Goal: Task Accomplishment & Management: Complete application form

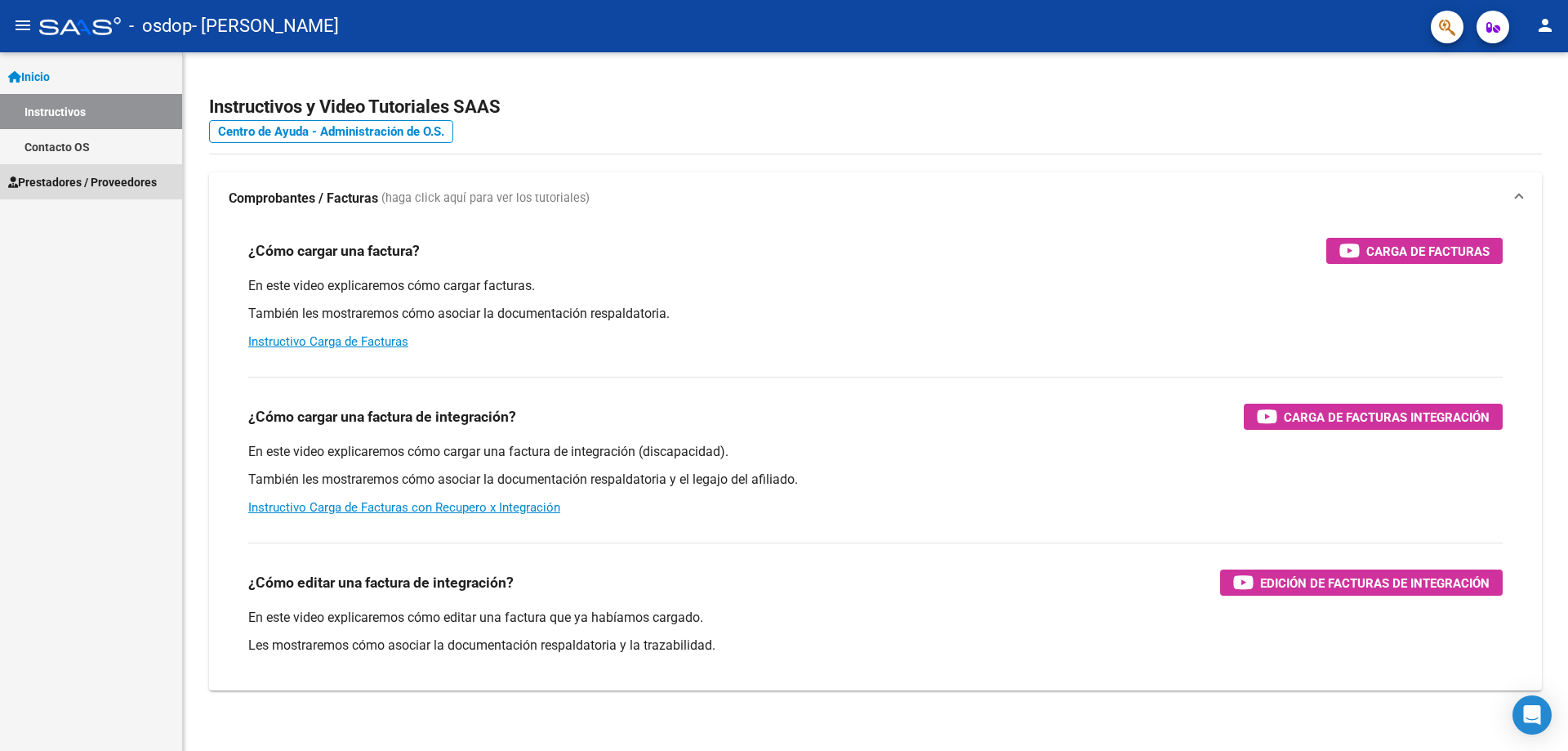
click at [79, 182] on span "Prestadores / Proveedores" at bounding box center [82, 182] width 149 height 18
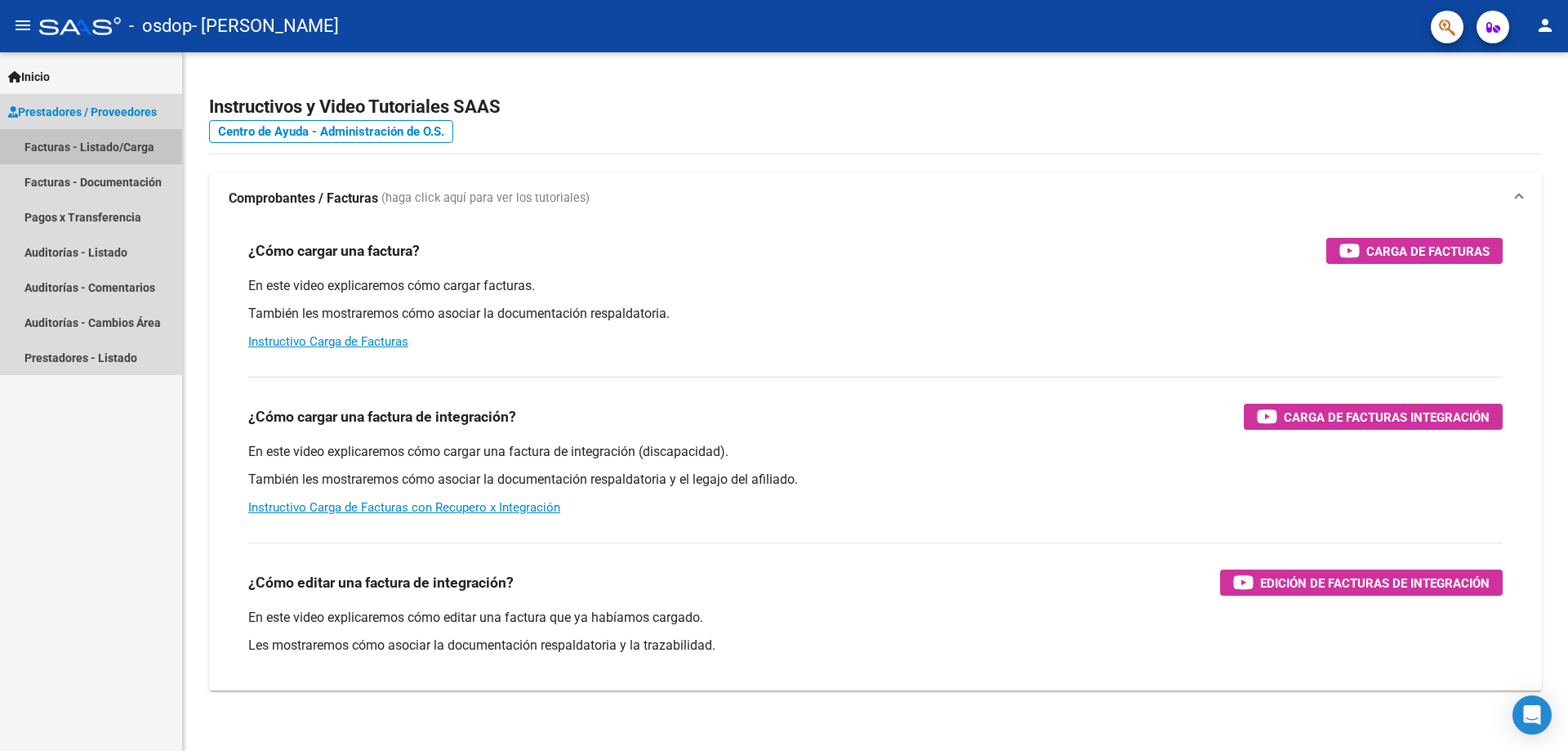
click at [91, 148] on link "Facturas - Listado/Carga" at bounding box center [91, 147] width 182 height 35
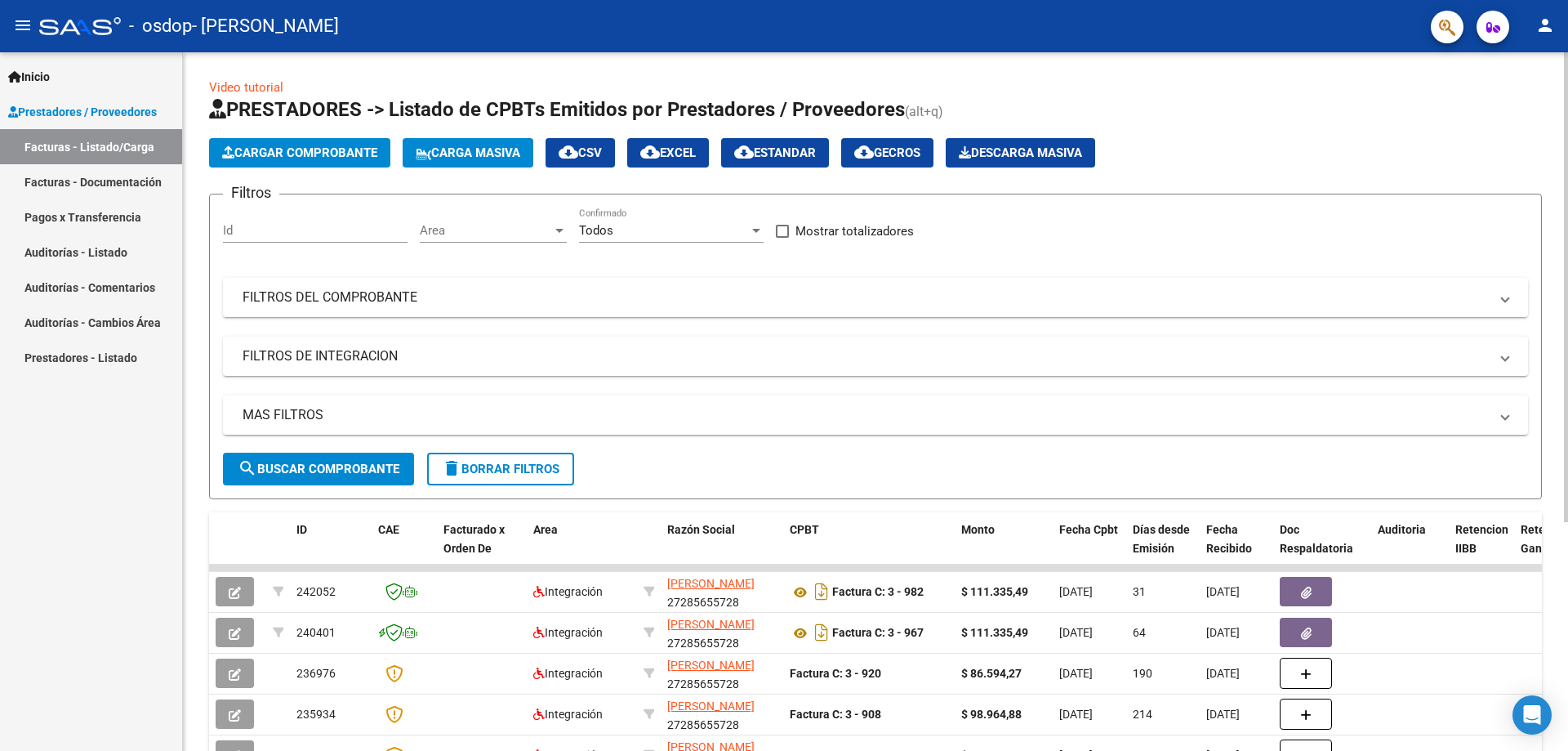
click at [310, 152] on span "Cargar Comprobante" at bounding box center [299, 152] width 155 height 15
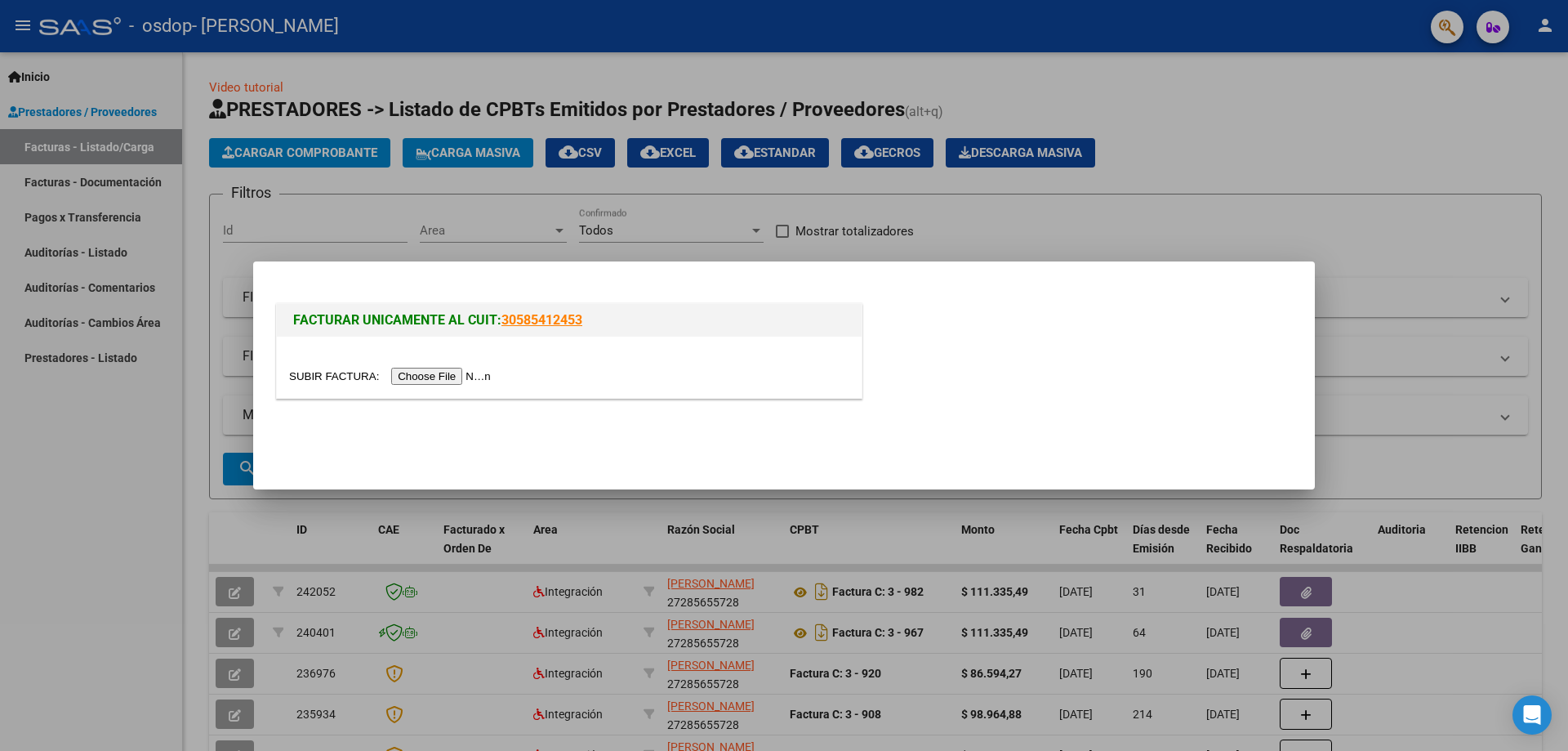
click at [435, 376] on input "file" at bounding box center [392, 375] width 207 height 17
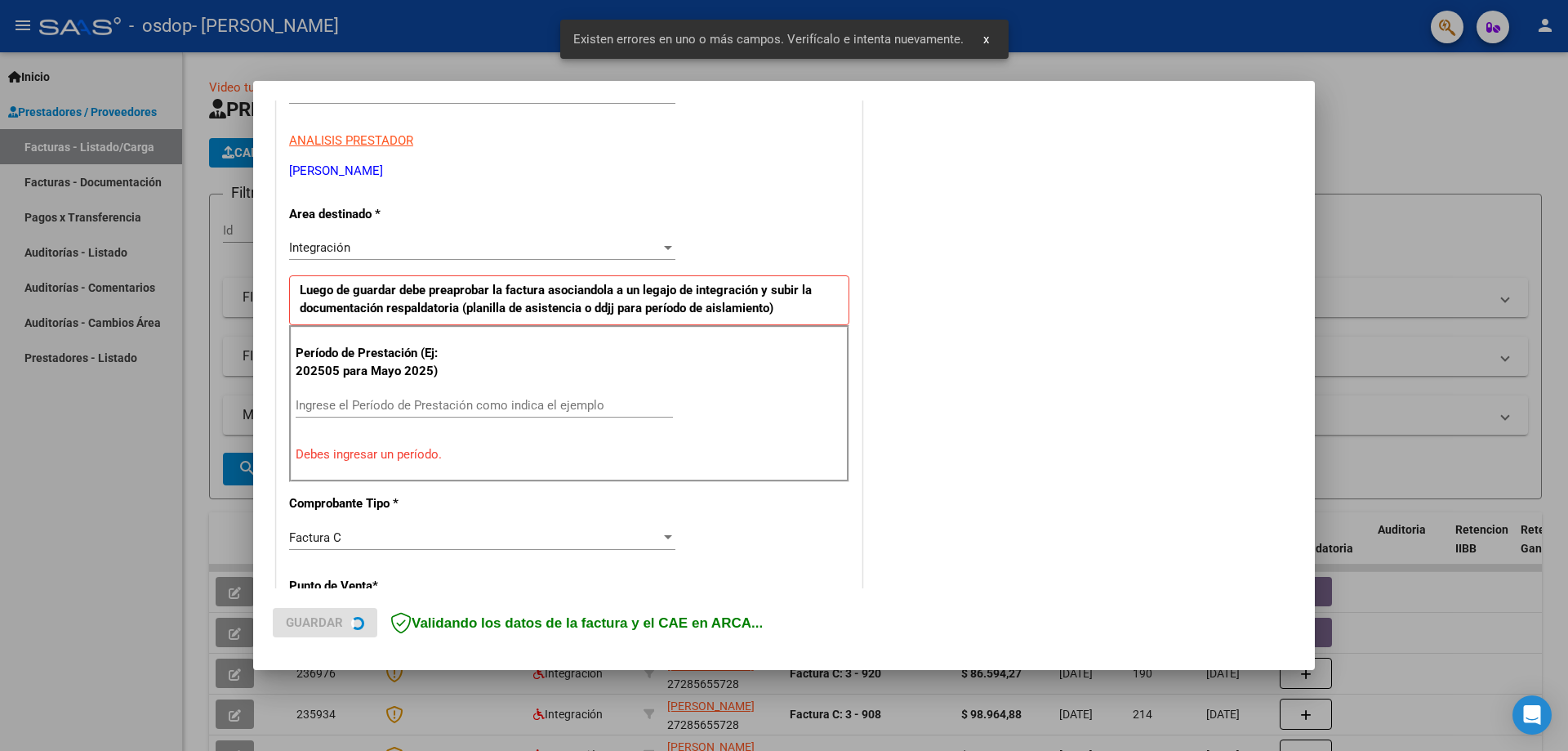
scroll to position [294, 0]
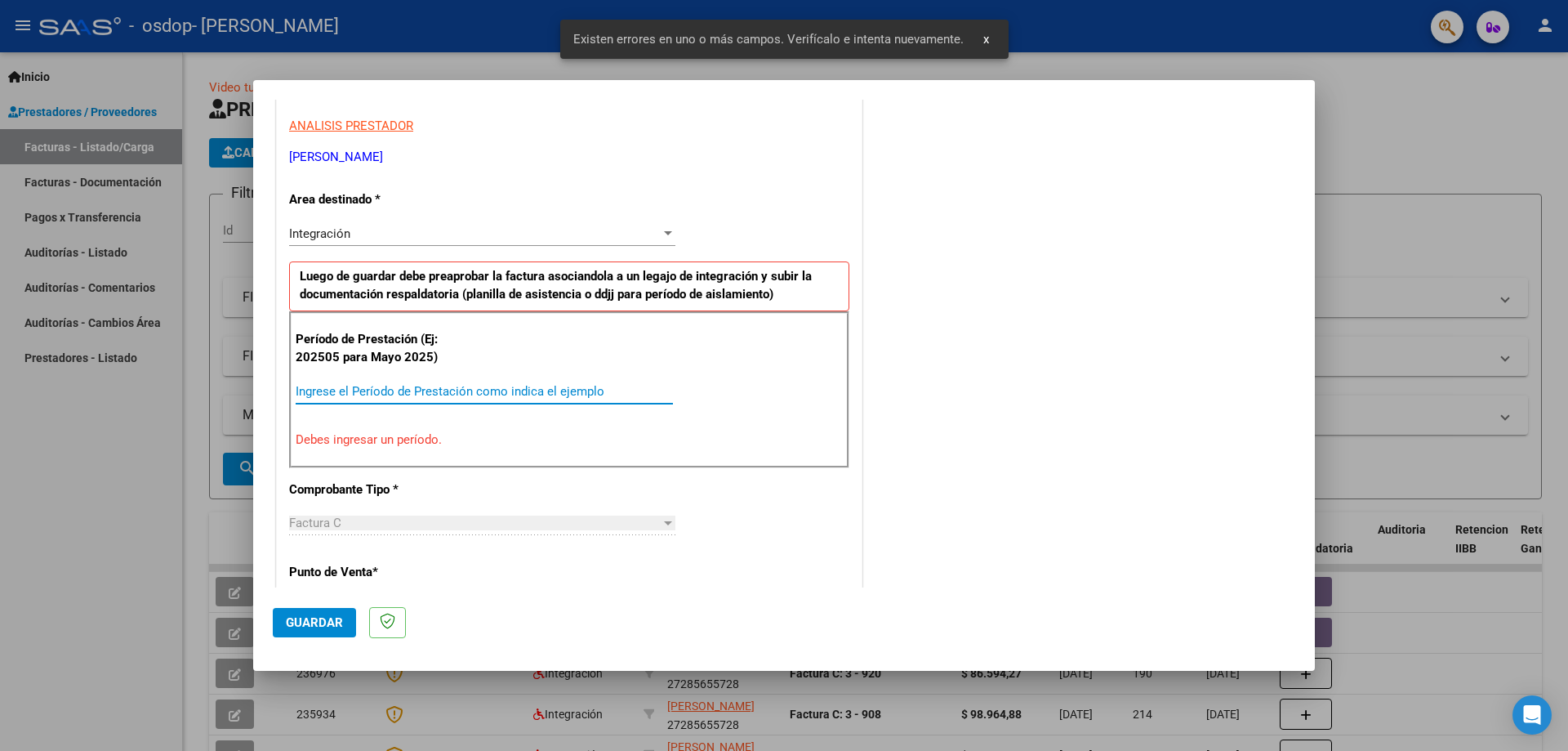
click at [364, 395] on input "Ingrese el Período de Prestación como indica el ejemplo" at bounding box center [484, 391] width 378 height 15
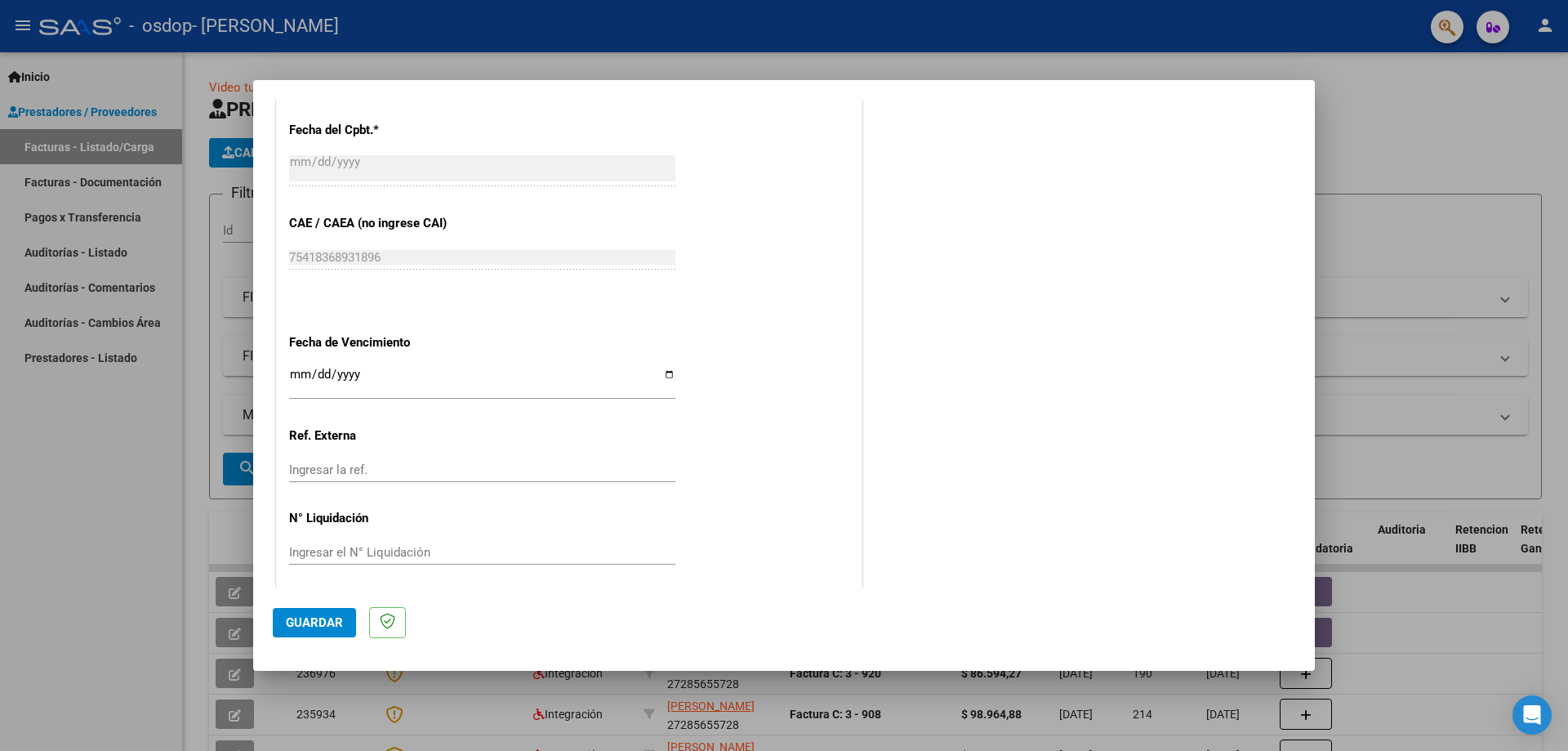
scroll to position [950, 0]
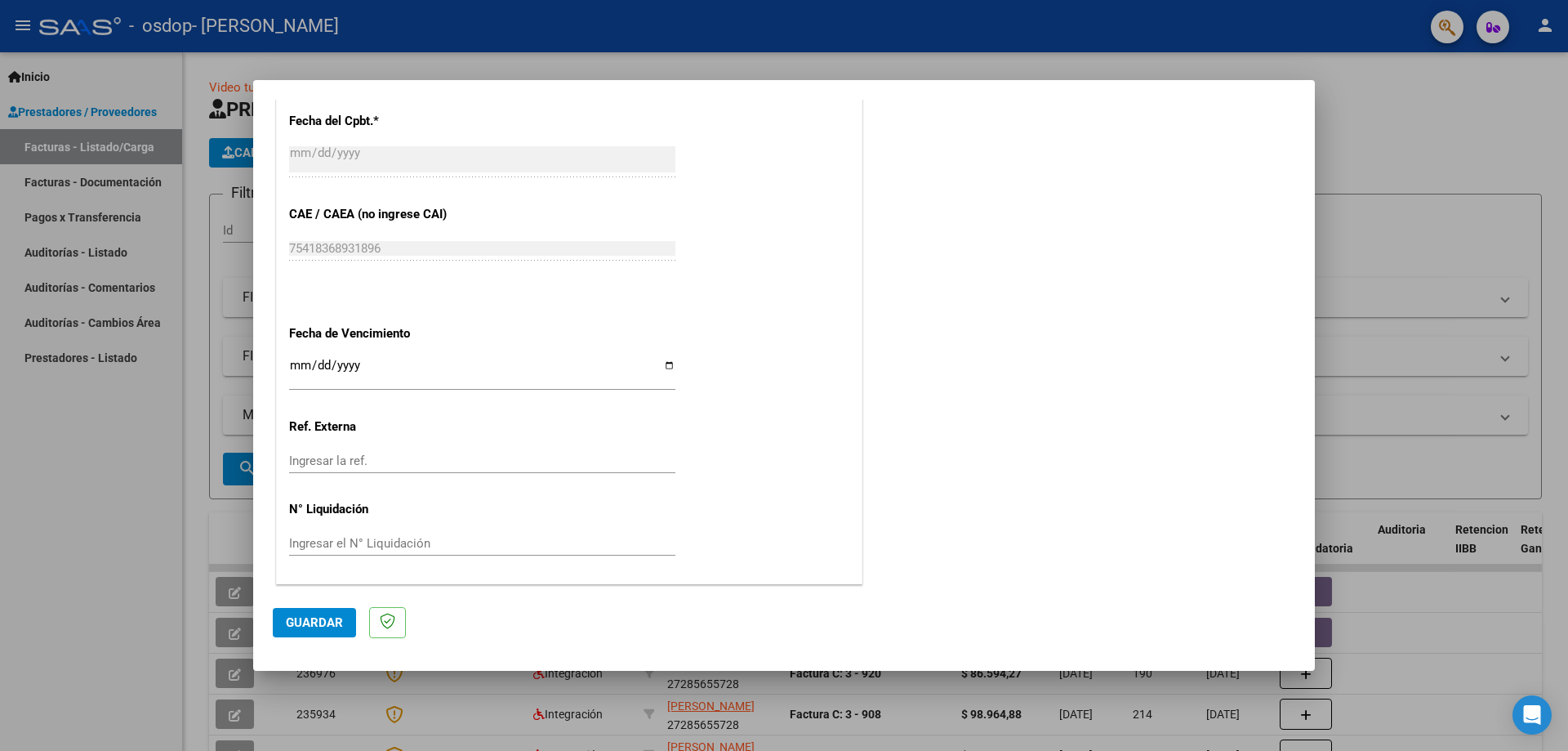
type input "202509"
click at [665, 365] on input "Ingresar la fecha" at bounding box center [482, 372] width 386 height 26
type input "[DATE]"
click at [348, 619] on button "Guardar" at bounding box center [314, 622] width 84 height 29
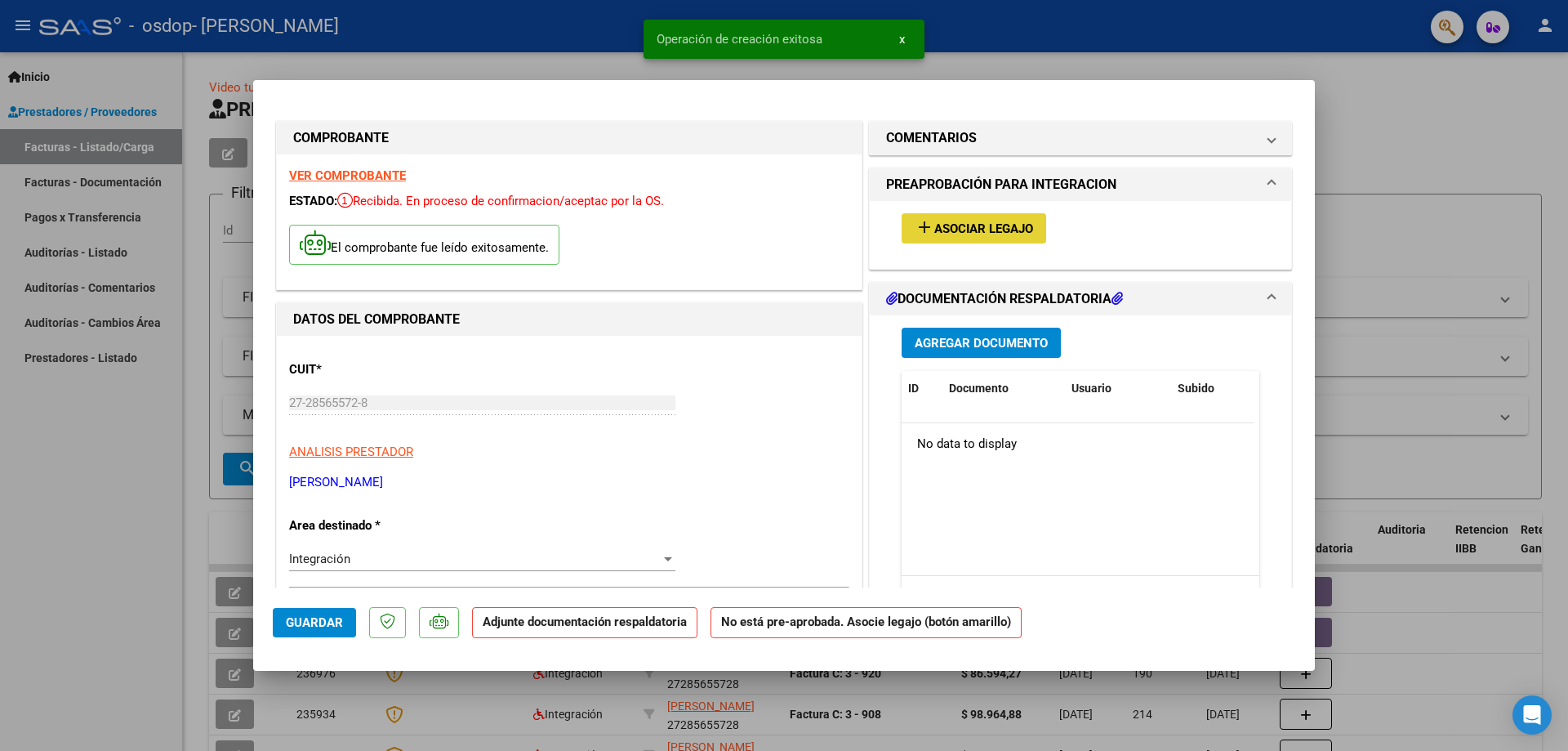
click at [1000, 214] on button "add Asociar Legajo" at bounding box center [974, 228] width 144 height 30
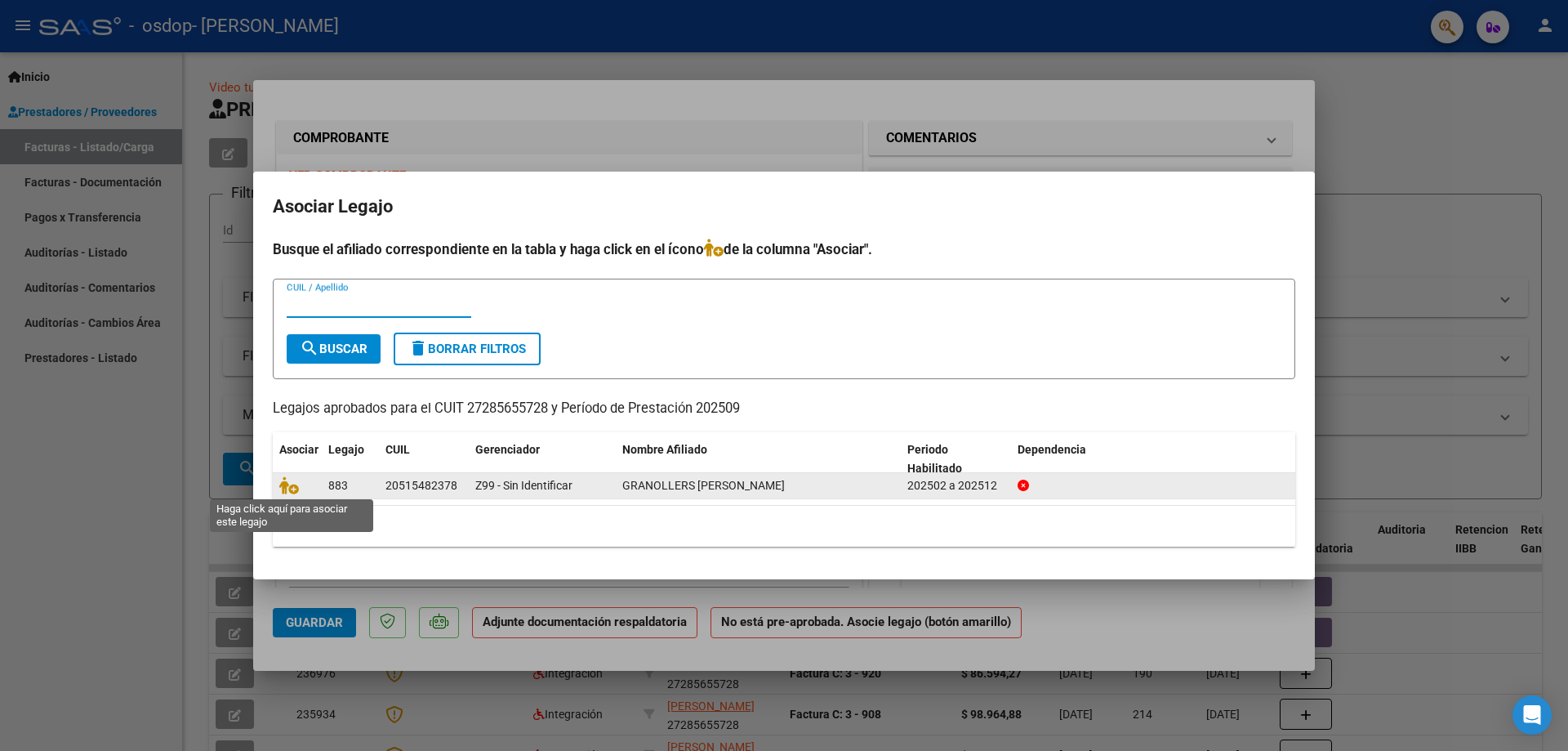
click at [301, 484] on span at bounding box center [291, 486] width 25 height 13
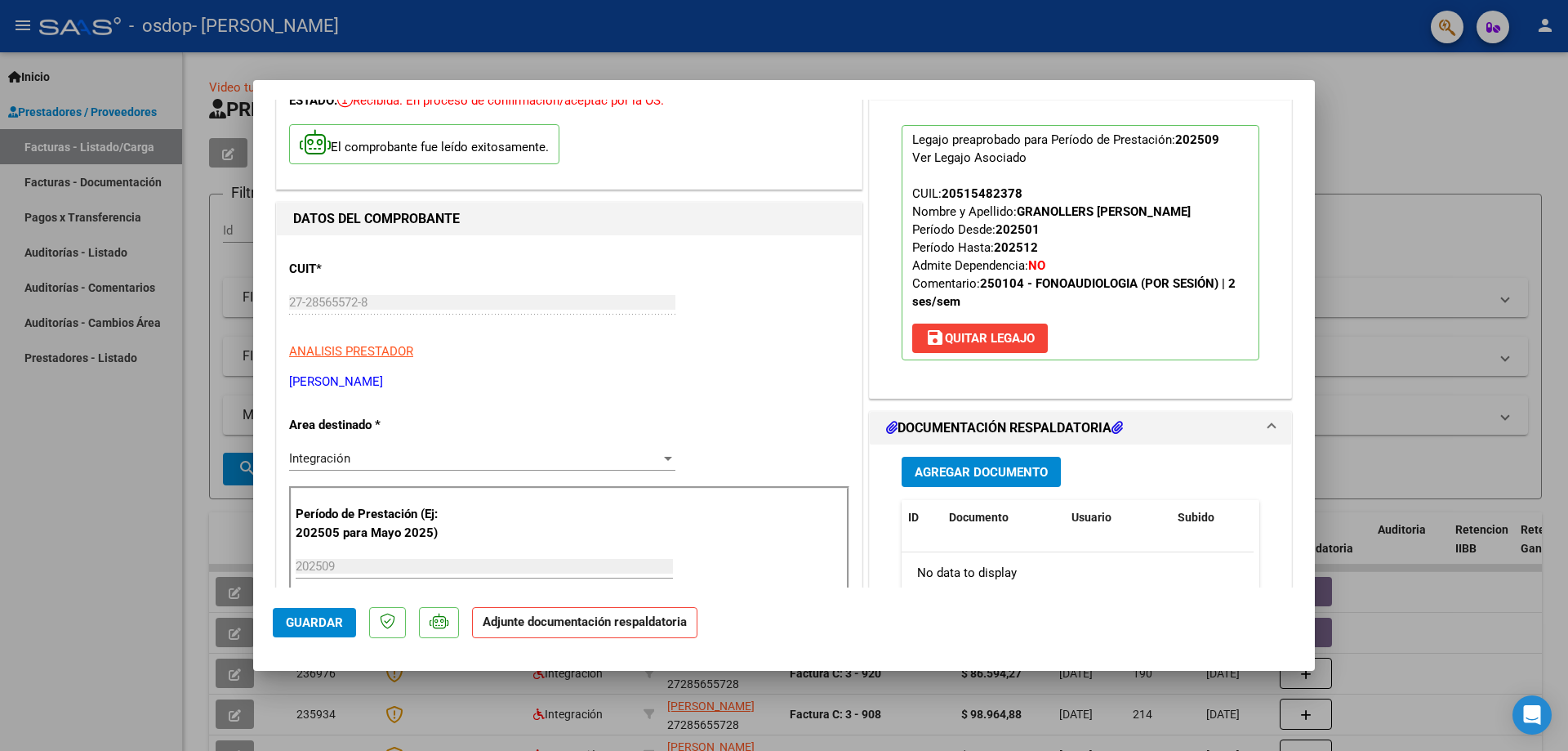
scroll to position [164, 0]
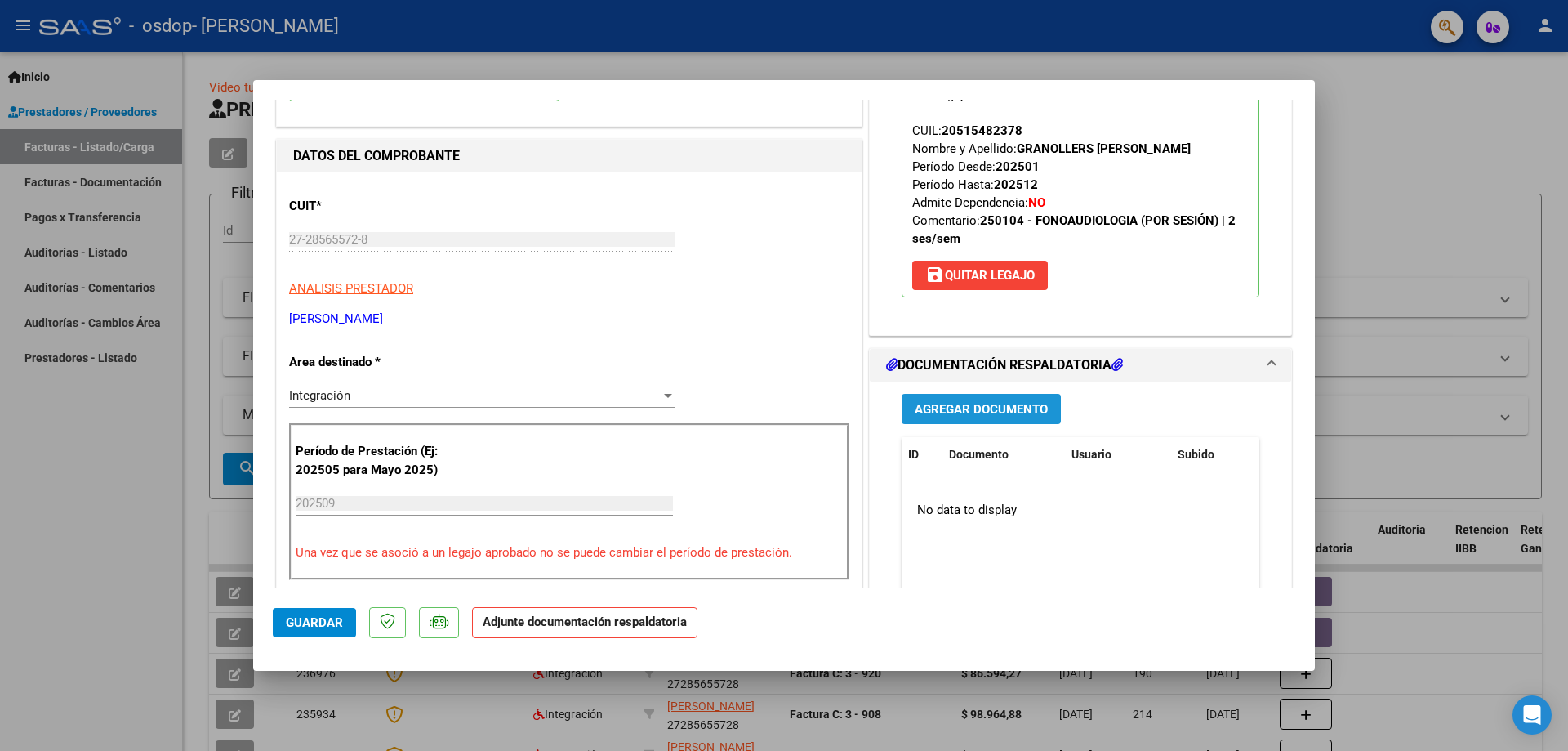
click at [1026, 411] on span "Agregar Documento" at bounding box center [981, 409] width 133 height 15
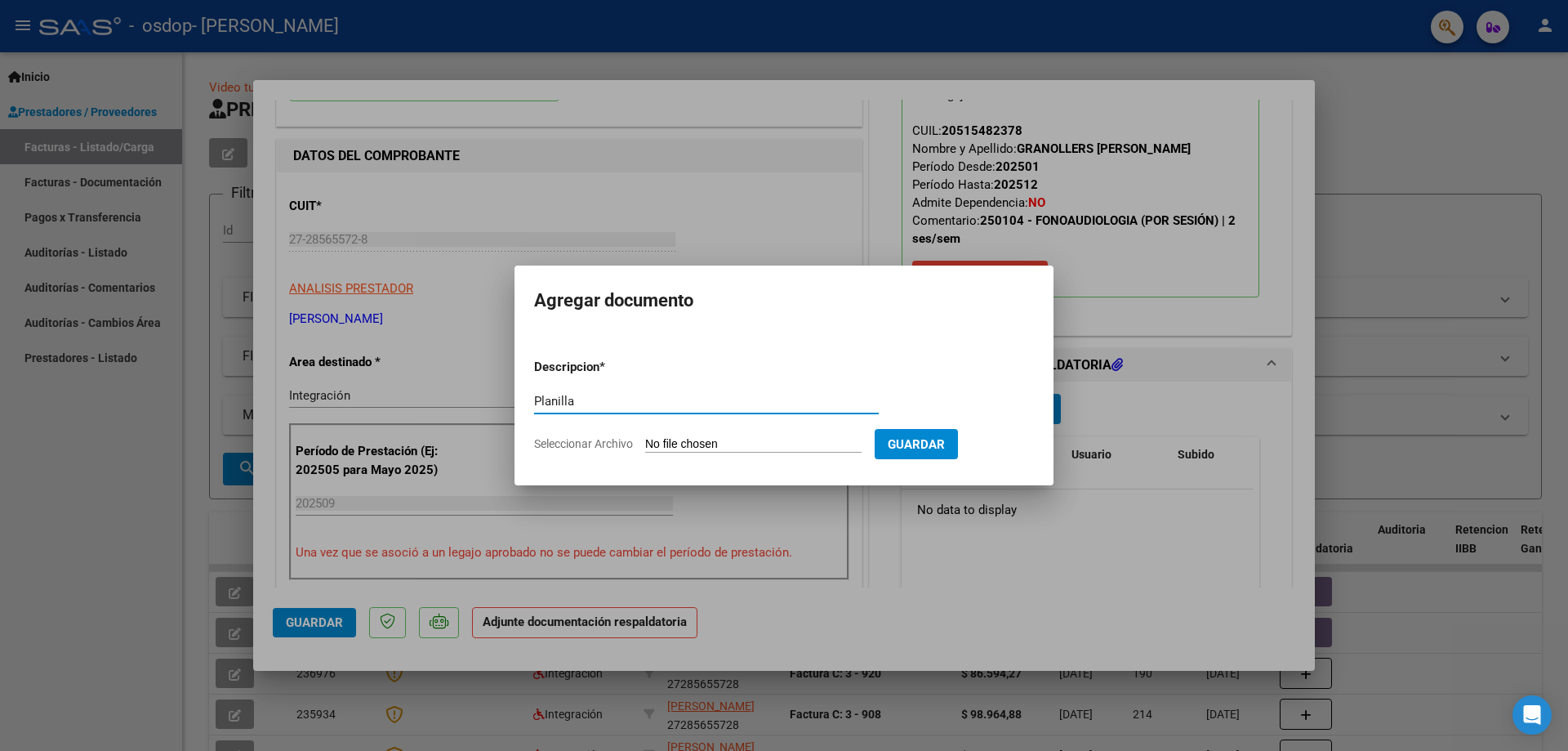
type input "Planilla"
click at [717, 445] on input "Seleccionar Archivo" at bounding box center [754, 445] width 217 height 16
type input "C:\fakepath\Planilla Granollers(sep).pdf"
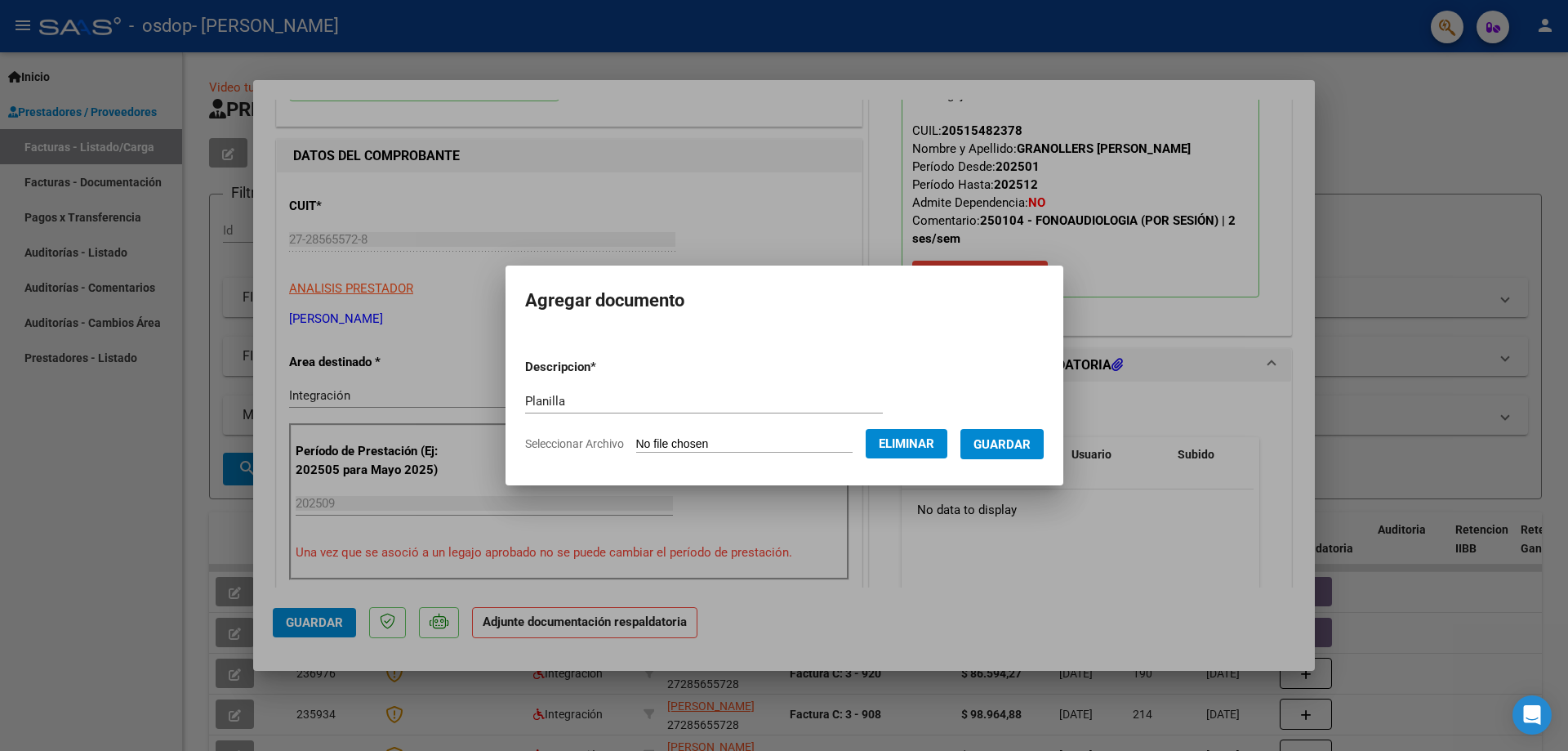
click at [1003, 435] on button "Guardar" at bounding box center [1002, 444] width 84 height 30
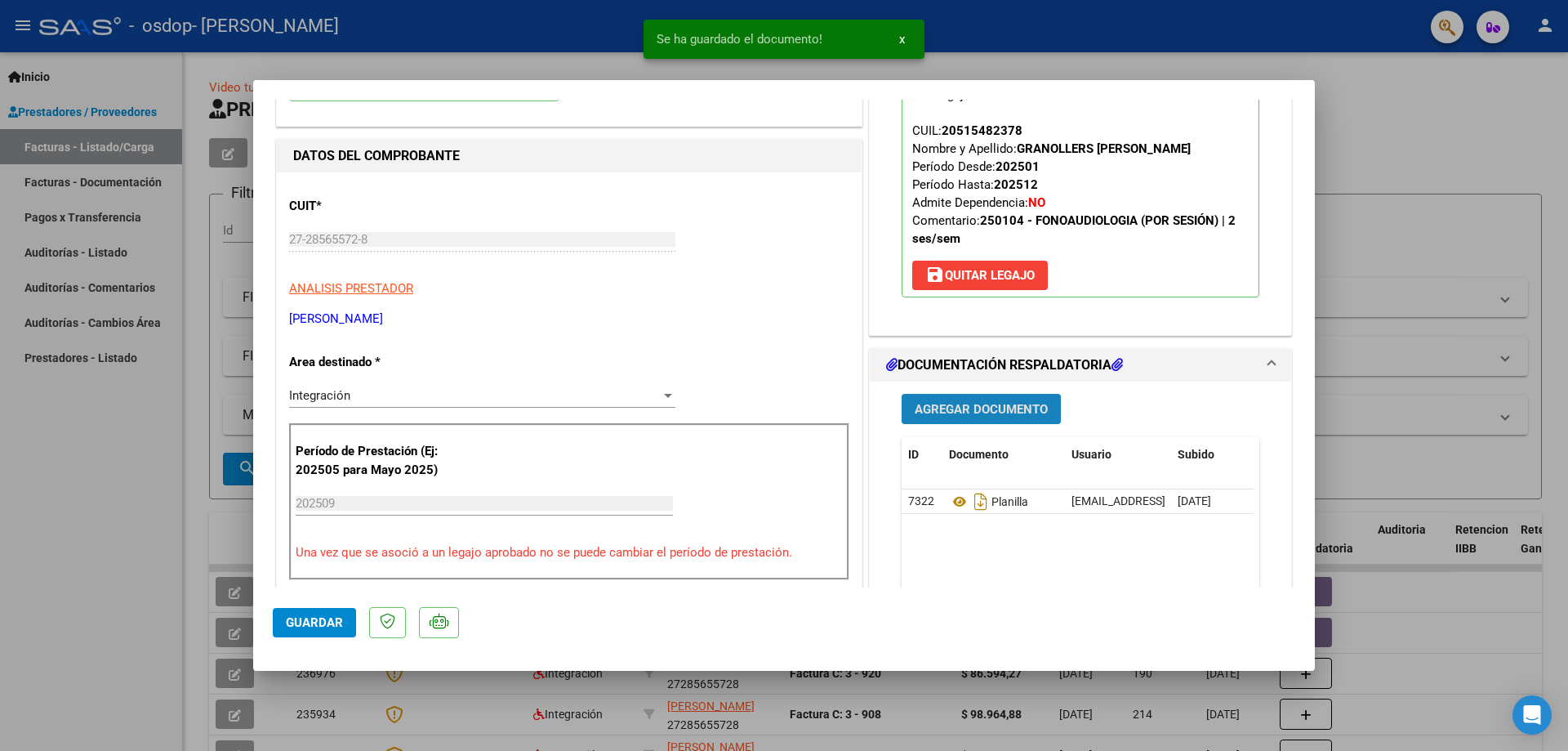
click at [982, 413] on span "Agregar Documento" at bounding box center [981, 409] width 133 height 15
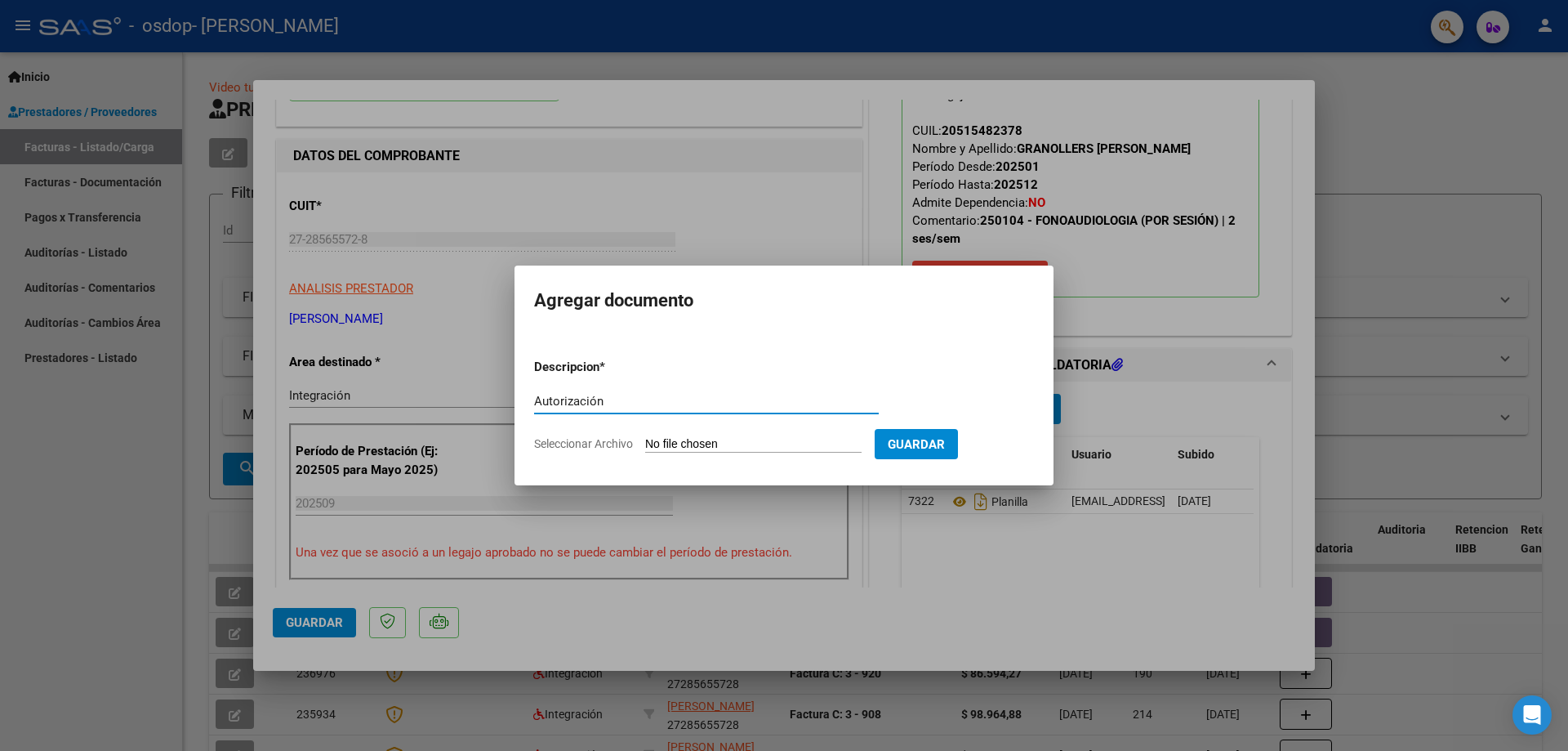
type input "Autorización"
click at [700, 445] on input "Seleccionar Archivo" at bounding box center [754, 445] width 217 height 16
type input "C:\fakepath\Autorización Granollers 2025.docx"
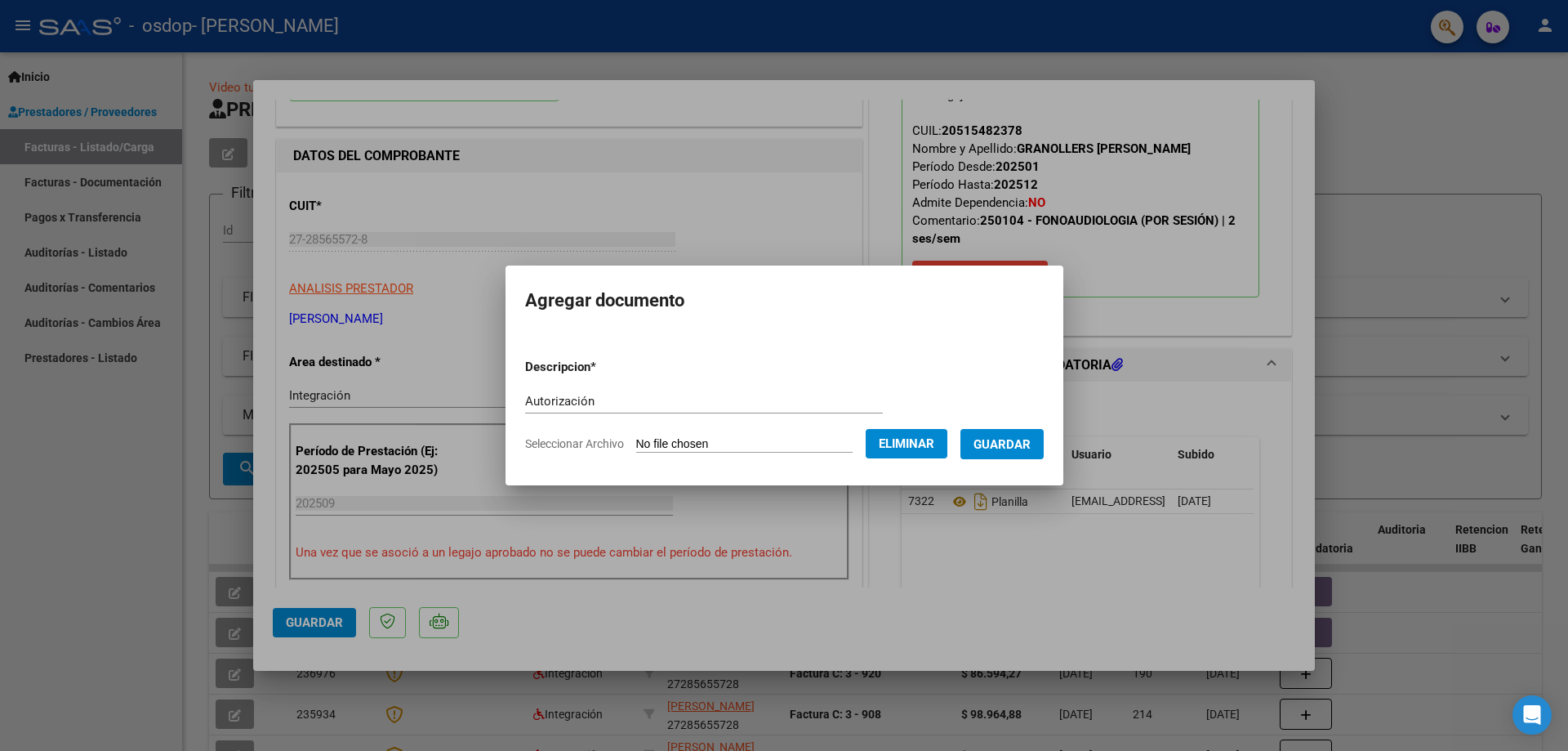
click at [1028, 441] on span "Guardar" at bounding box center [1002, 444] width 57 height 15
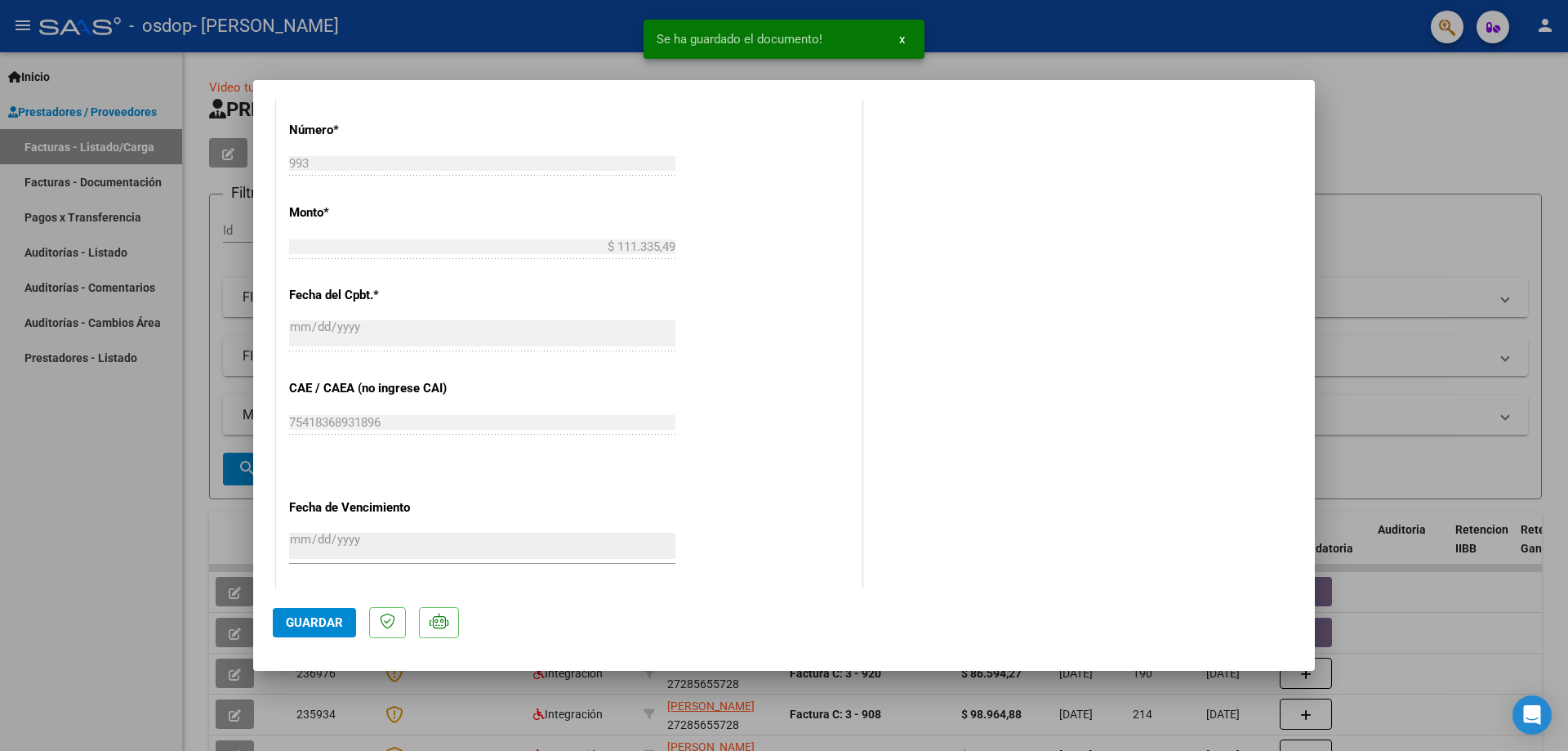
scroll to position [975, 0]
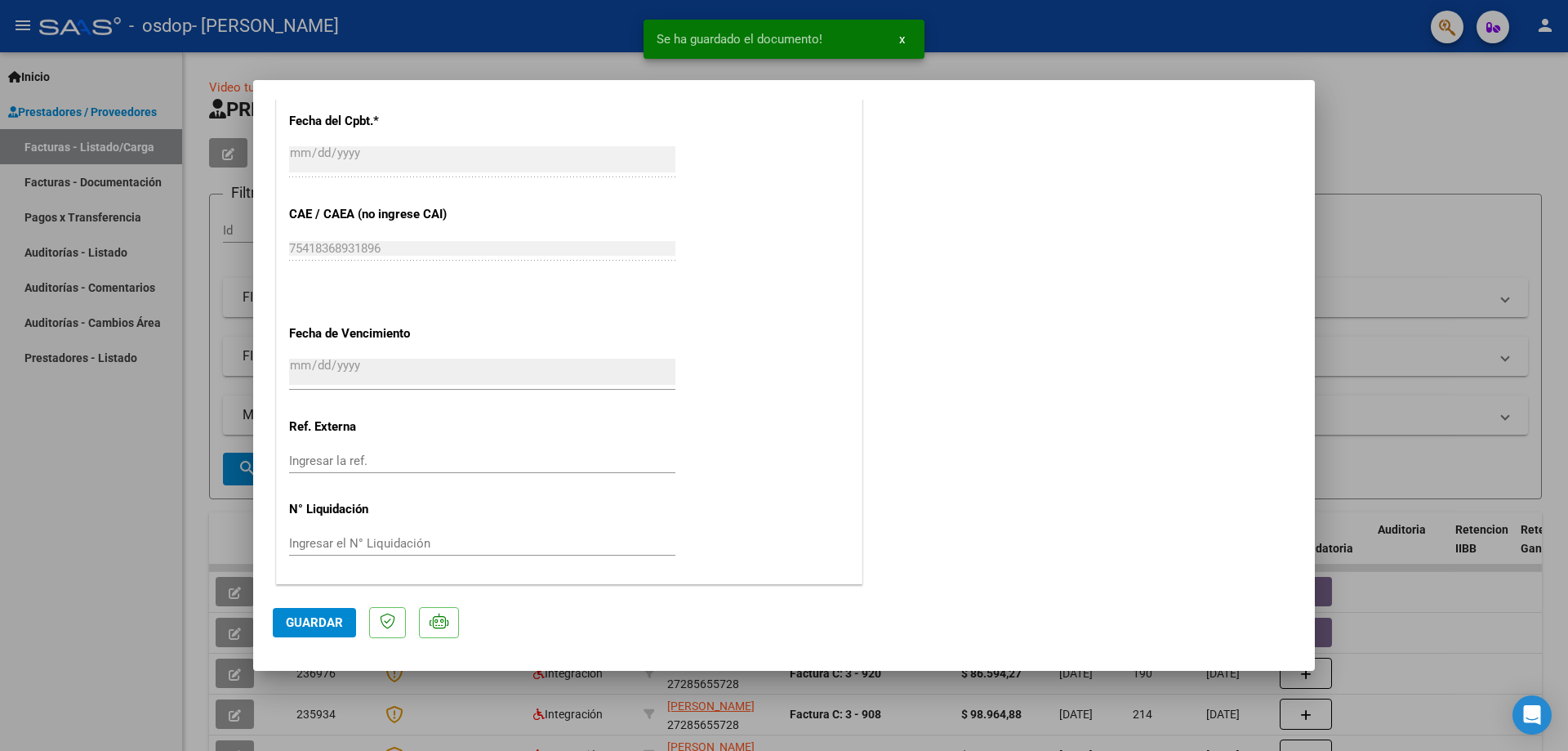
click at [315, 611] on button "Guardar" at bounding box center [314, 622] width 84 height 29
click at [1399, 138] on div at bounding box center [784, 375] width 1568 height 751
type input "$ 0,00"
